Goal: Task Accomplishment & Management: Manage account settings

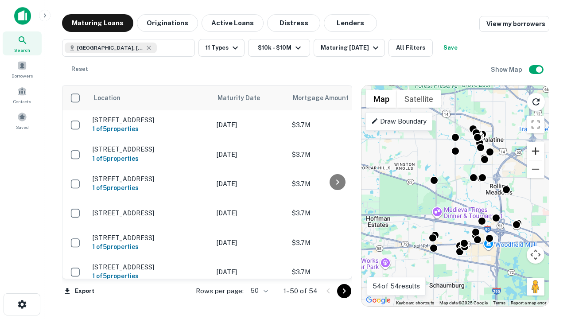
click at [536, 151] on button "Zoom in" at bounding box center [536, 151] width 18 height 18
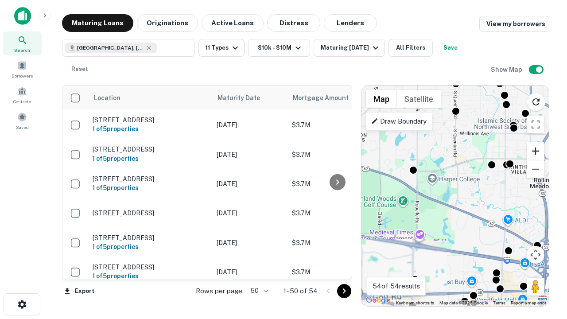
click at [536, 151] on button "Zoom in" at bounding box center [536, 151] width 18 height 18
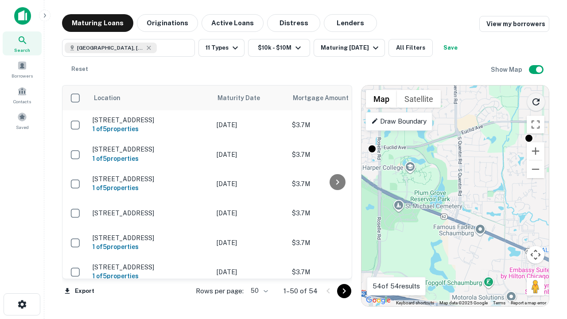
click at [536, 100] on icon "Reload search area" at bounding box center [536, 102] width 11 height 11
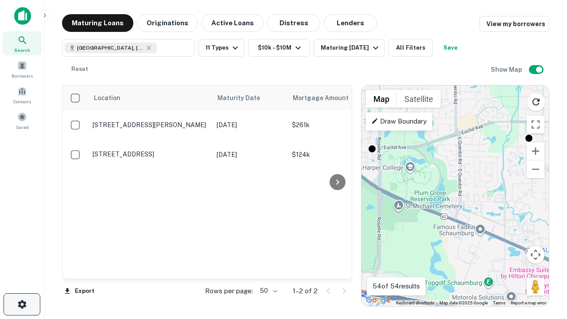
click at [22, 304] on icon "button" at bounding box center [22, 304] width 11 height 11
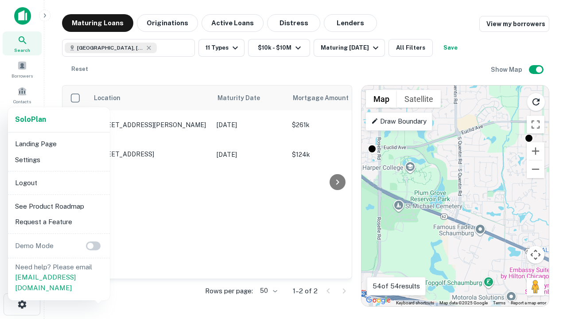
click at [58, 183] on li "Logout" at bounding box center [59, 183] width 95 height 16
